Goal: Transaction & Acquisition: Book appointment/travel/reservation

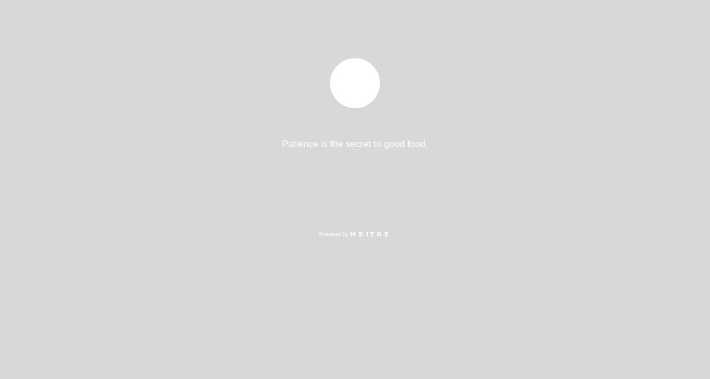
select select "es"
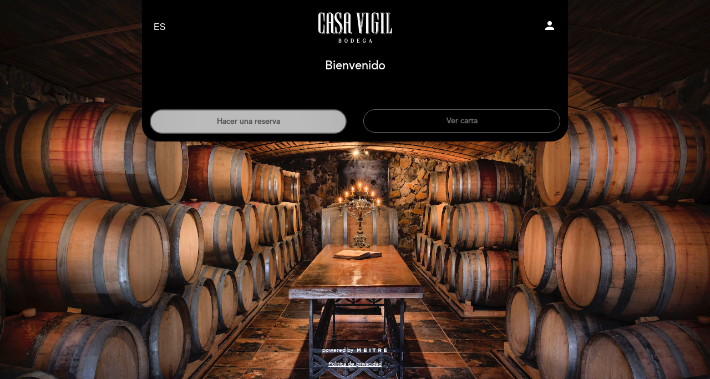
click at [301, 120] on button "Hacer una reserva" at bounding box center [248, 121] width 197 height 24
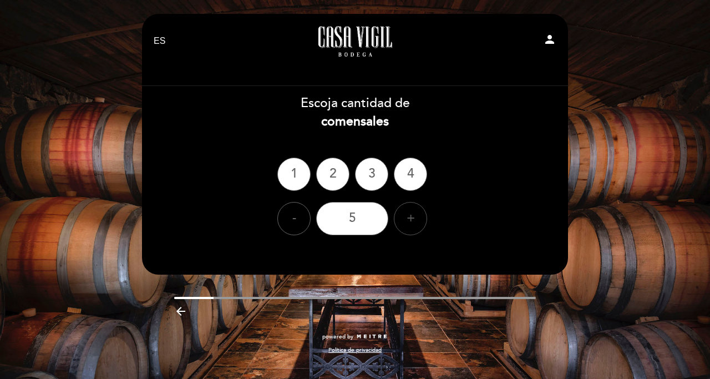
click at [412, 219] on div "+" at bounding box center [410, 218] width 33 height 33
click at [410, 219] on div "+" at bounding box center [410, 218] width 33 height 33
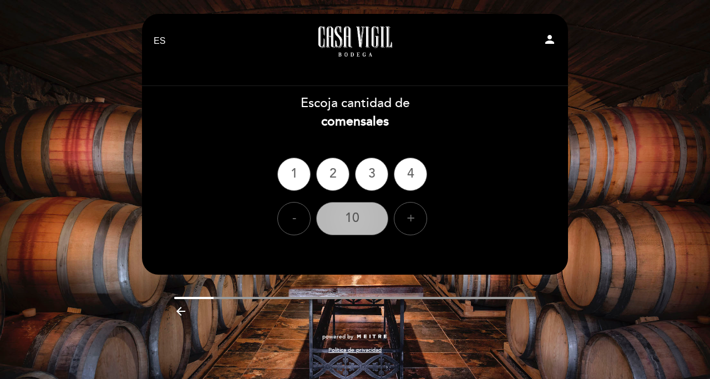
click at [377, 219] on div "10" at bounding box center [352, 218] width 72 height 33
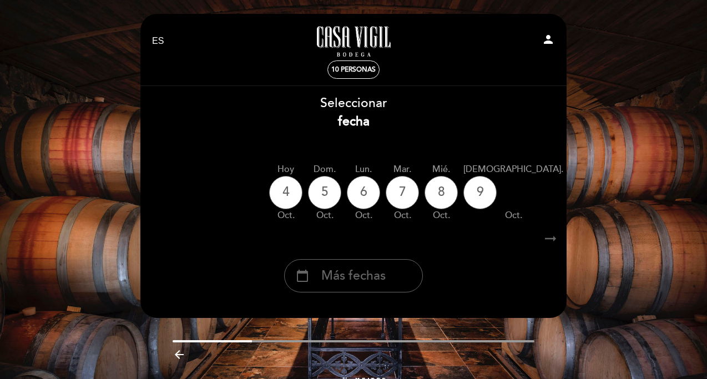
click at [368, 278] on span "Más fechas" at bounding box center [353, 276] width 64 height 18
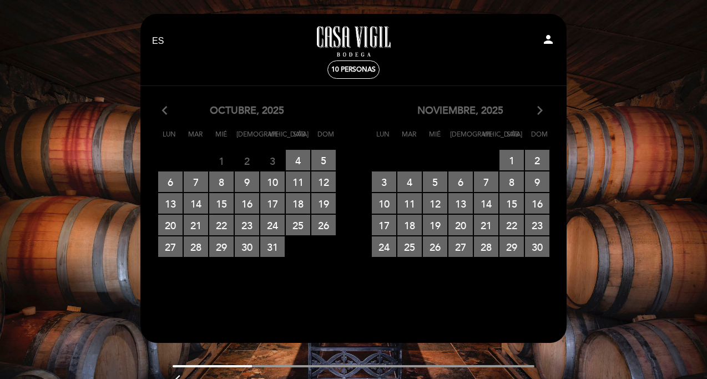
click at [539, 111] on icon "arrow_forward_ios" at bounding box center [540, 111] width 10 height 14
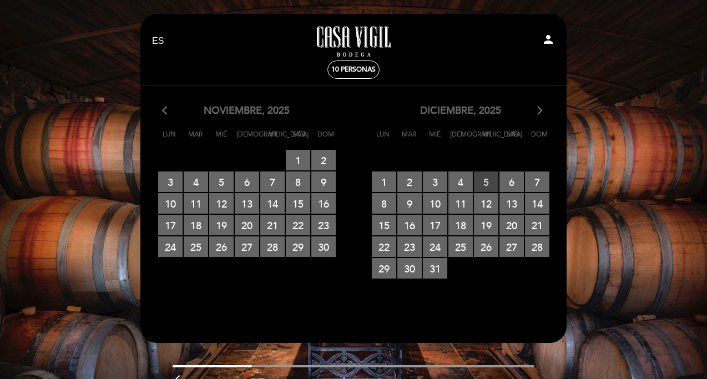
click at [488, 181] on span "5 RESERVAS DISPONIBLES" at bounding box center [486, 181] width 24 height 21
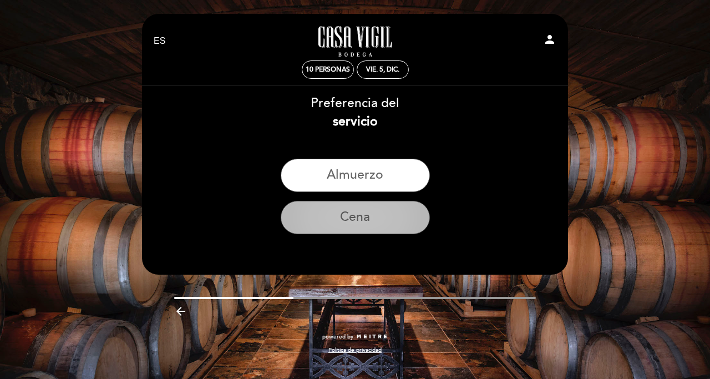
click at [370, 216] on button "Cena" at bounding box center [355, 217] width 149 height 33
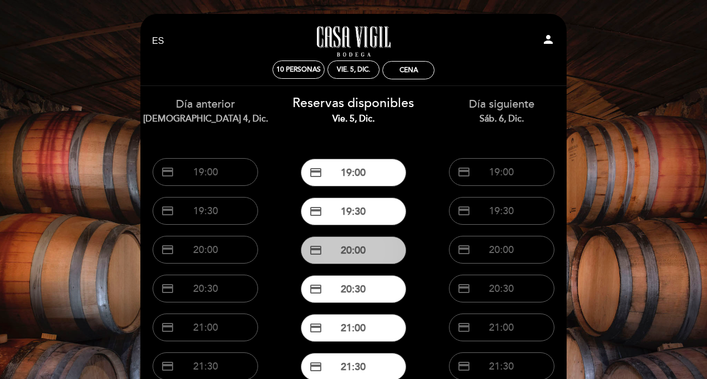
click at [360, 249] on button "credit_card 20:00" at bounding box center [353, 250] width 105 height 28
